Goal: Navigation & Orientation: Go to known website

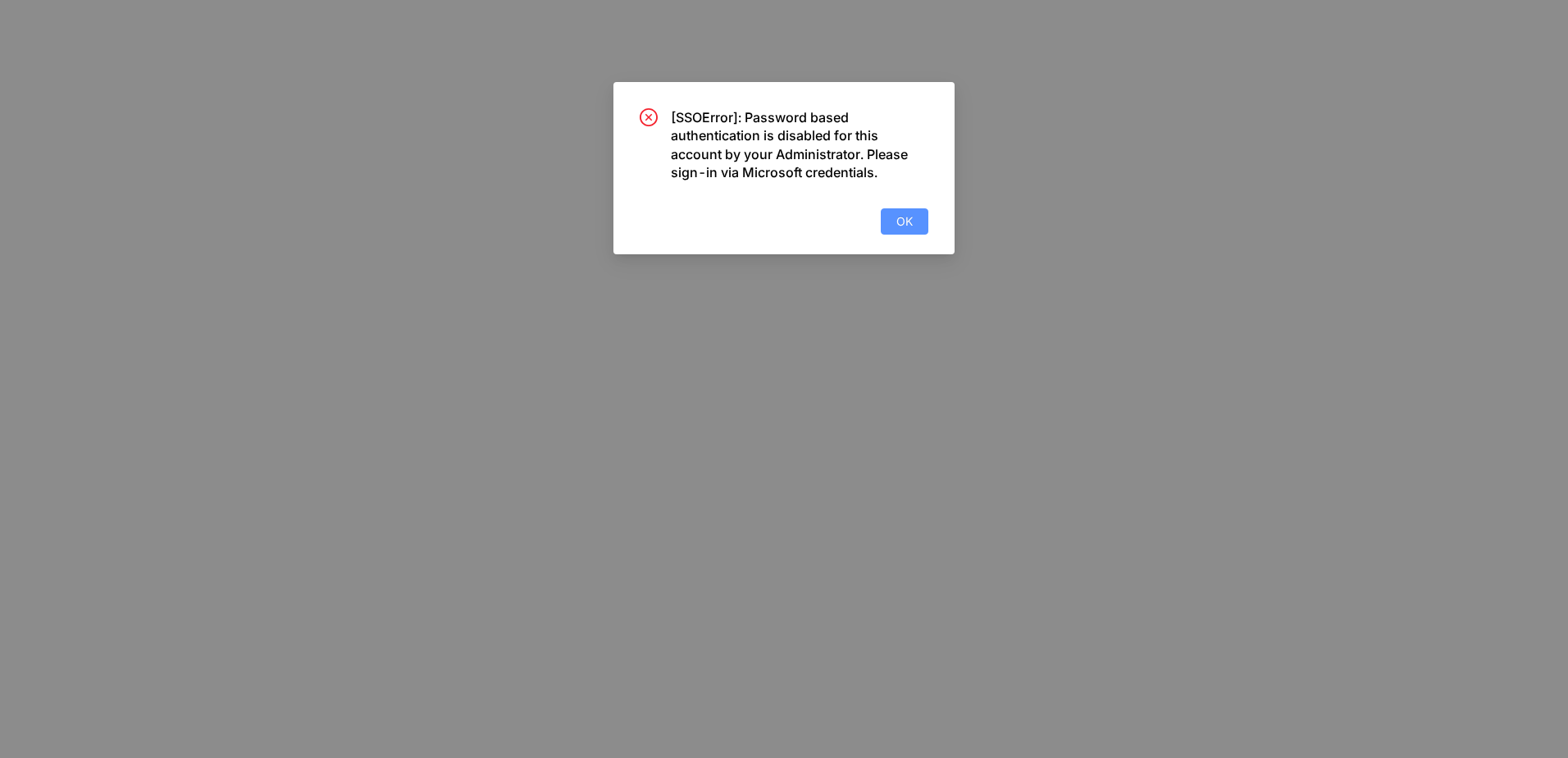
click at [898, 219] on span "OK" at bounding box center [904, 221] width 16 height 18
